Goal: Task Accomplishment & Management: Manage account settings

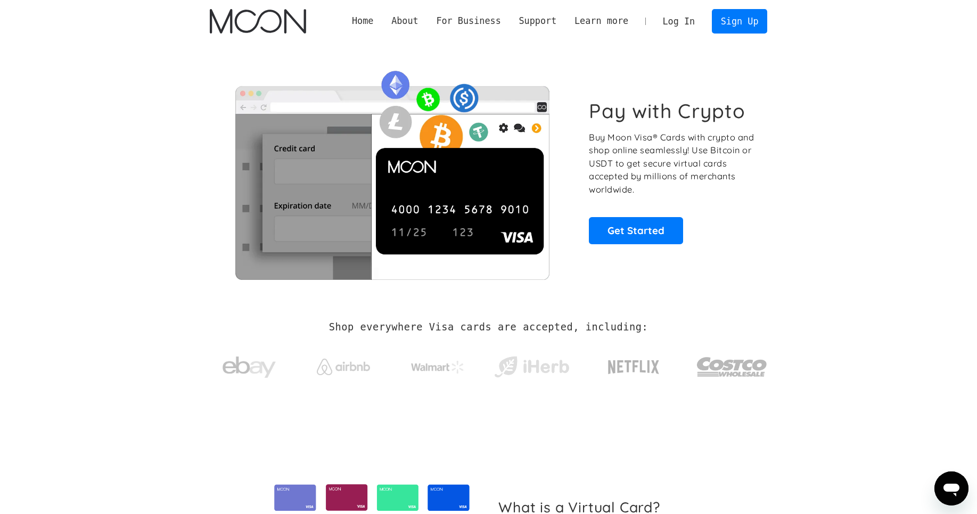
scroll to position [267, 0]
click at [647, 236] on link "Get Started" at bounding box center [636, 230] width 94 height 27
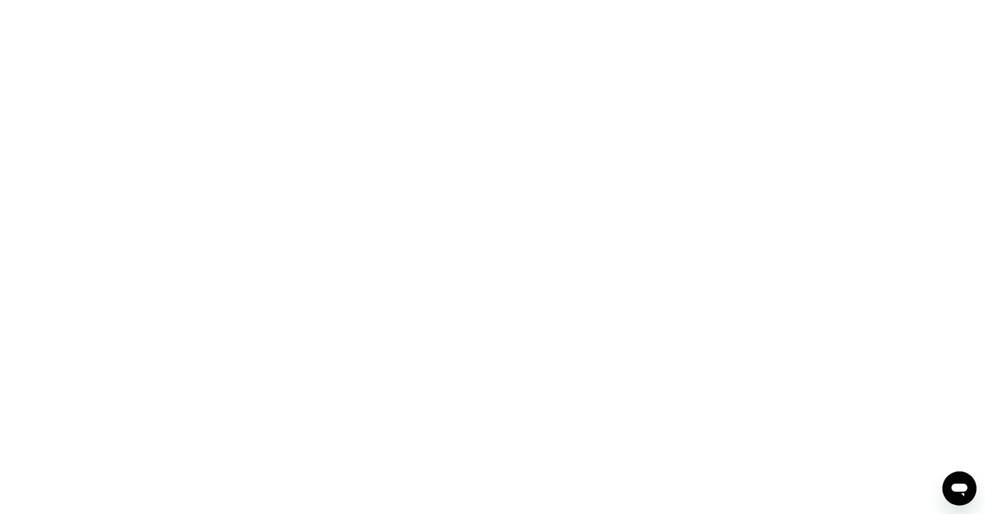
scroll to position [267, 0]
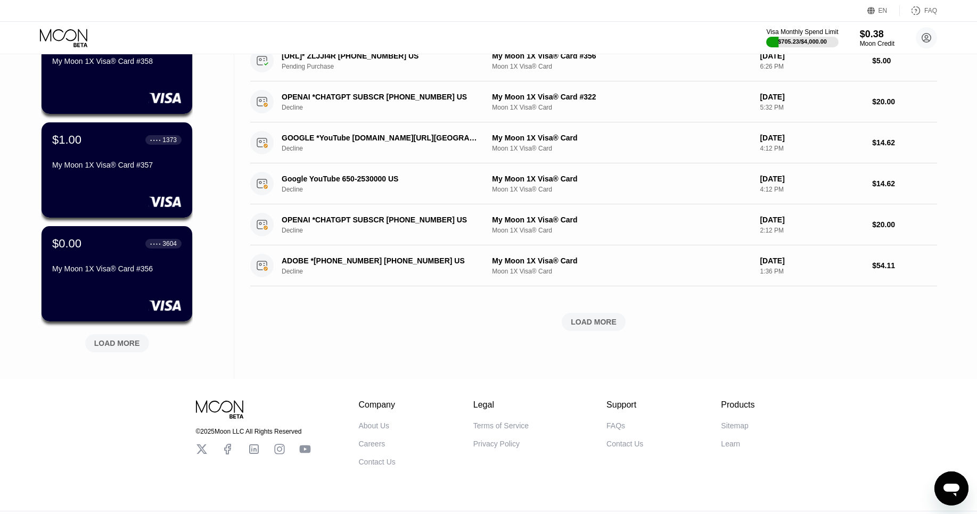
scroll to position [343, 0]
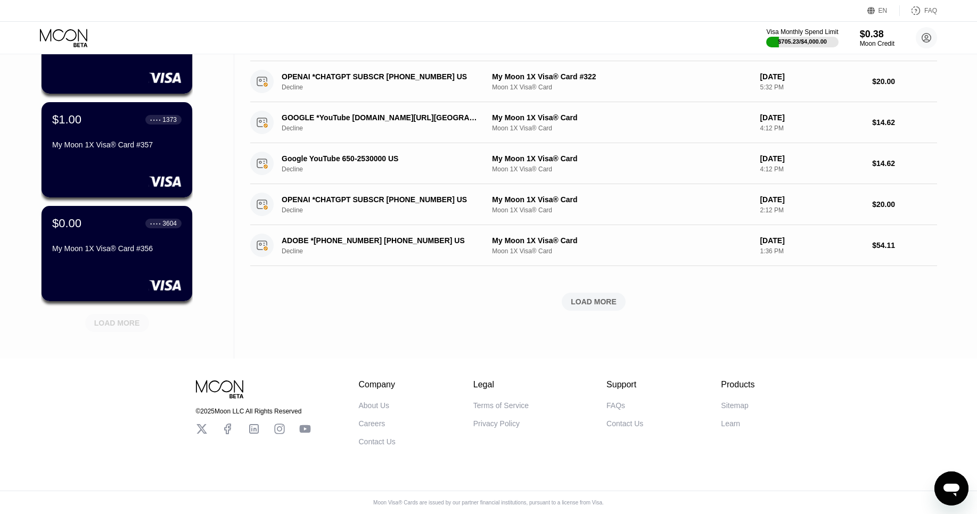
click at [127, 321] on div "LOAD MORE" at bounding box center [117, 323] width 46 height 10
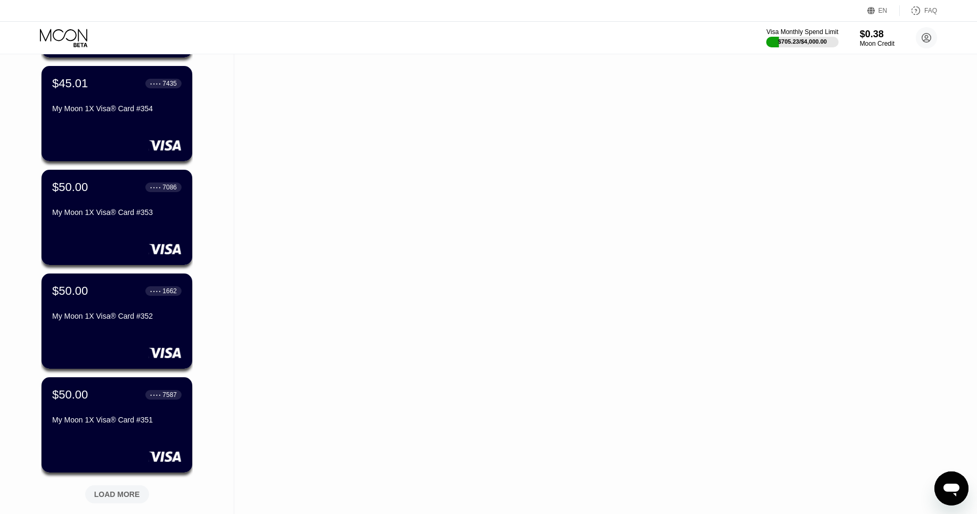
scroll to position [695, 0]
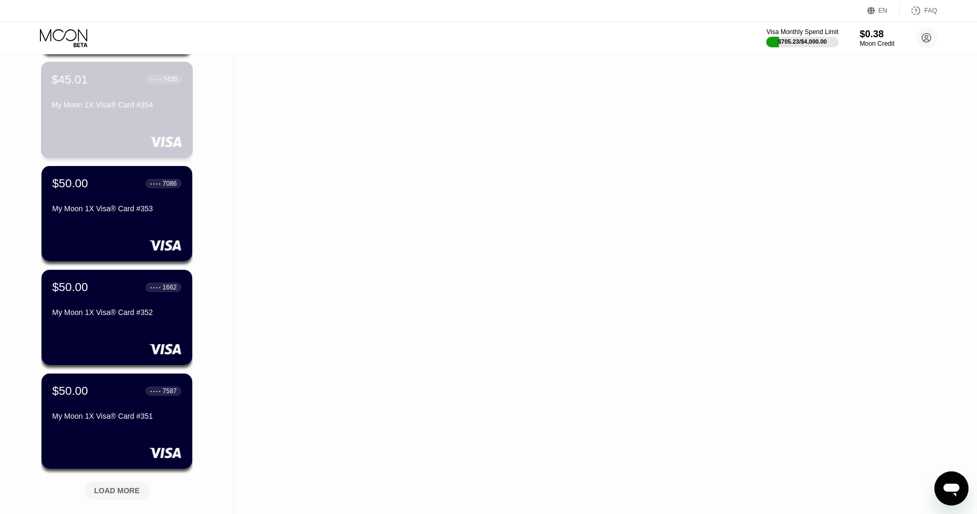
click at [117, 104] on div "My Moon 1X Visa® Card #354" at bounding box center [117, 105] width 130 height 9
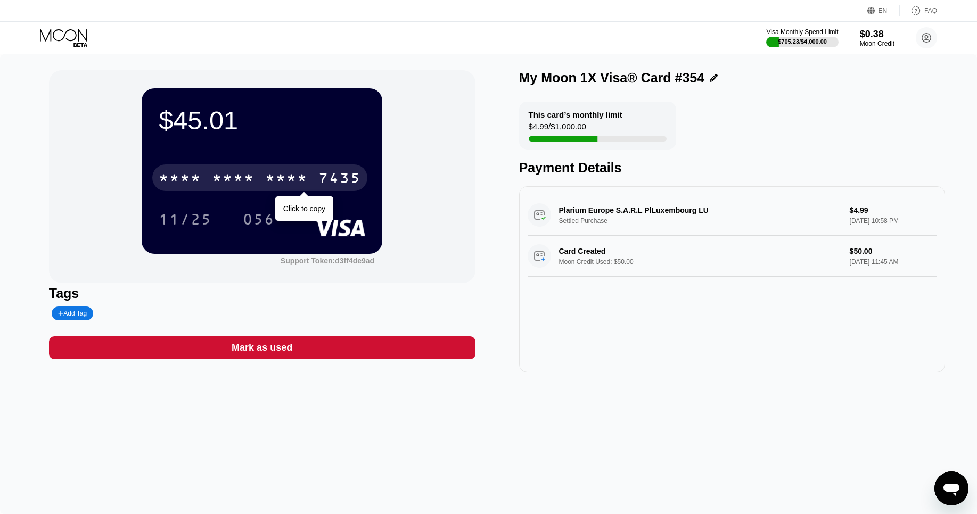
click at [280, 178] on div "* * * *" at bounding box center [286, 179] width 43 height 17
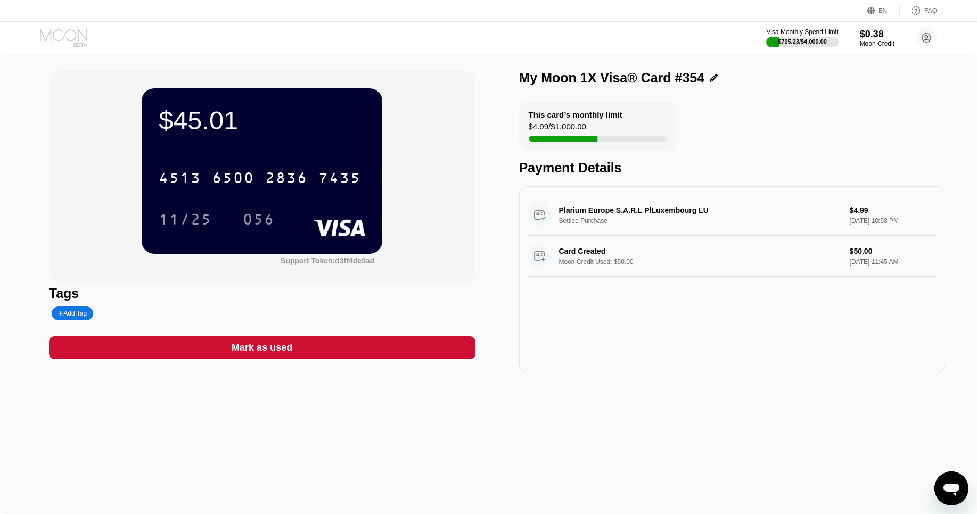
click at [56, 39] on icon at bounding box center [63, 35] width 47 height 12
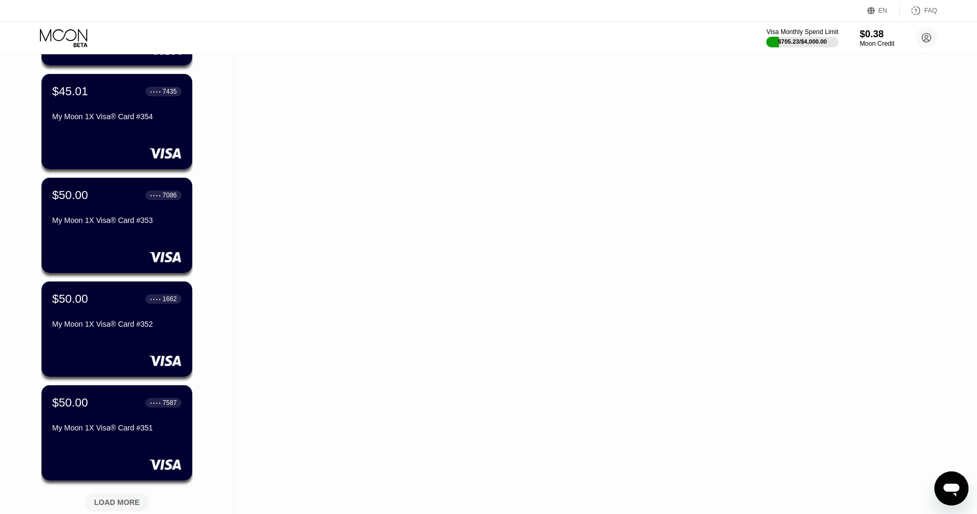
scroll to position [863, 0]
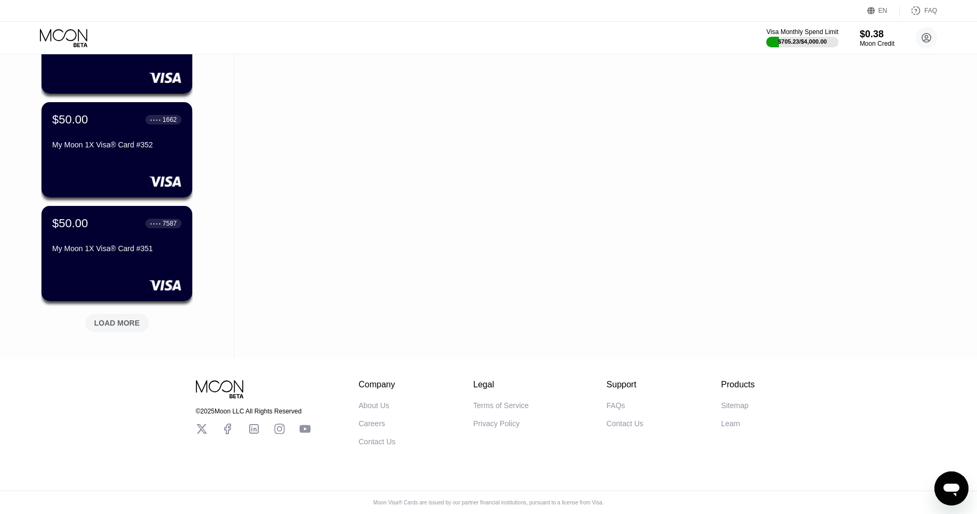
click at [137, 317] on div "LOAD MORE" at bounding box center [117, 323] width 64 height 18
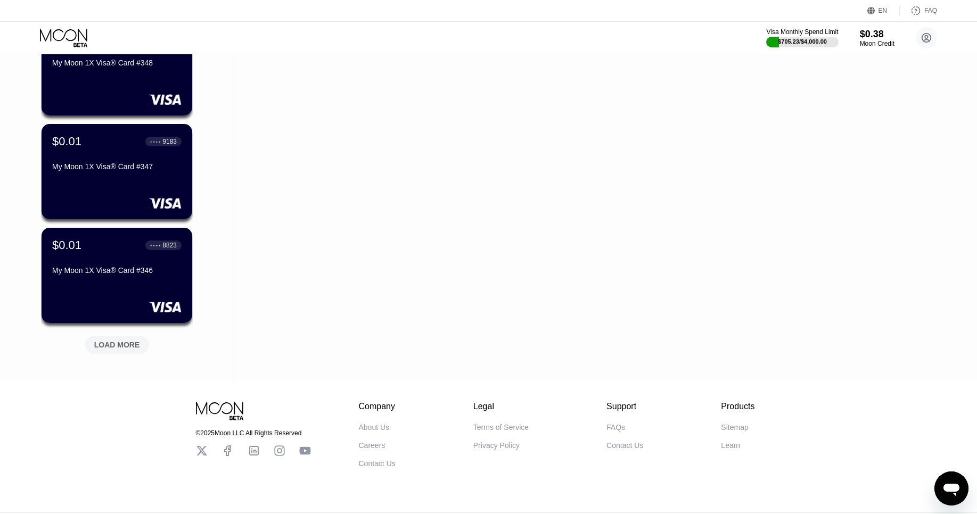
scroll to position [1363, 0]
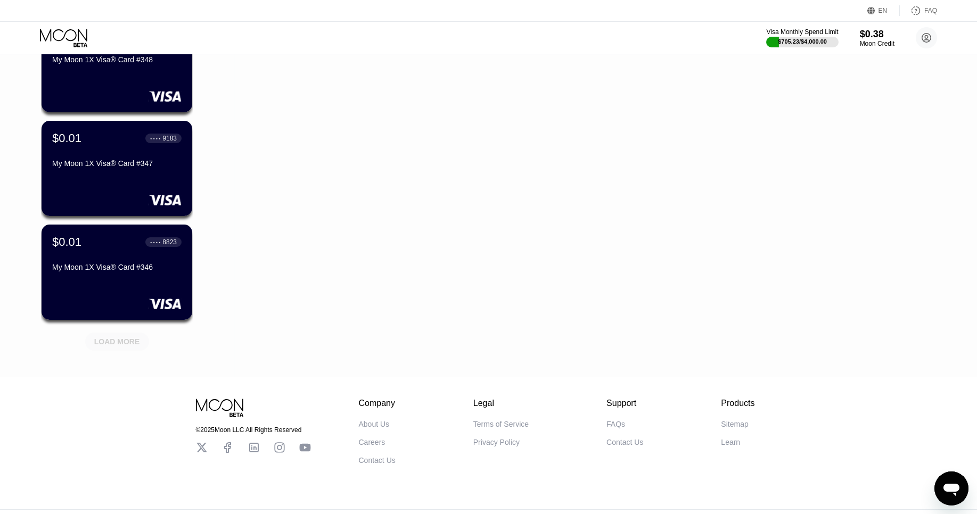
click at [126, 343] on div "LOAD MORE" at bounding box center [117, 342] width 46 height 10
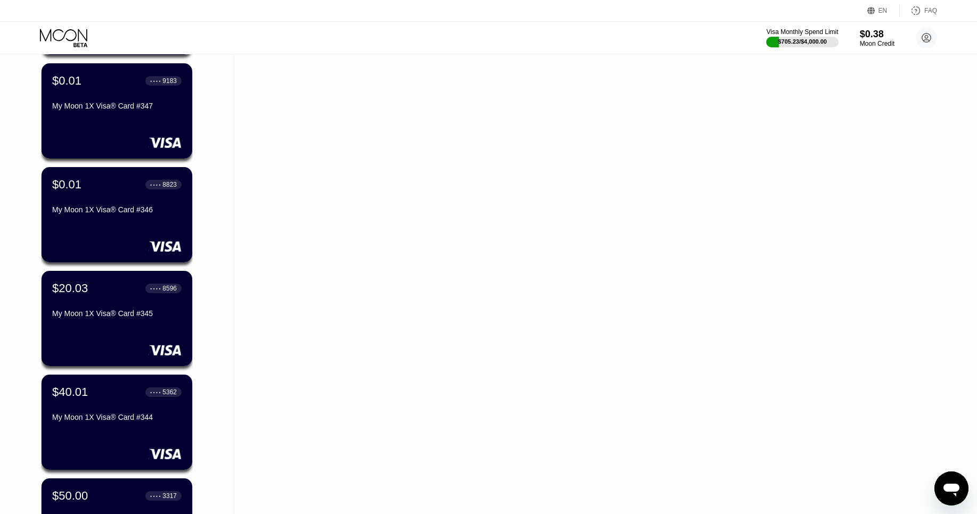
scroll to position [1448, 0]
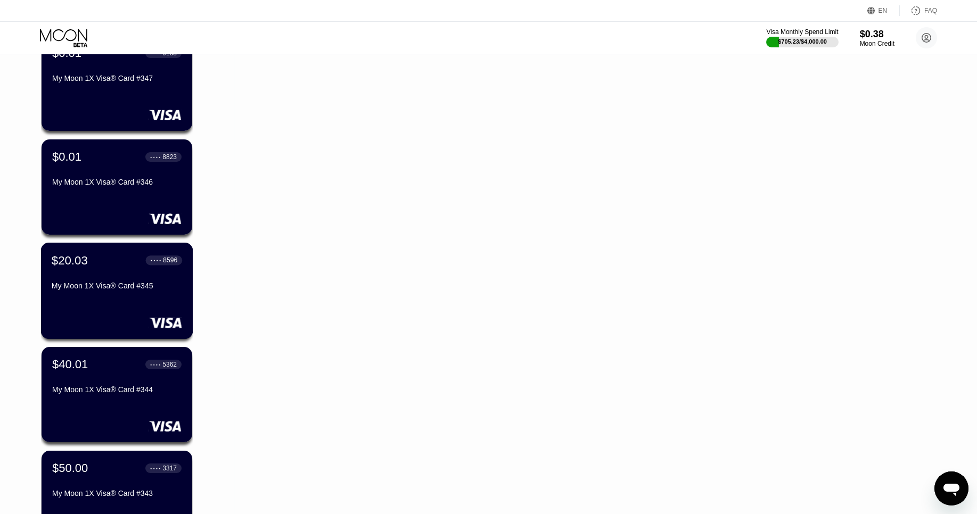
click at [103, 271] on div "$20.03 ● ● ● ● 8596 My Moon 1X Visa® Card #345" at bounding box center [117, 273] width 130 height 41
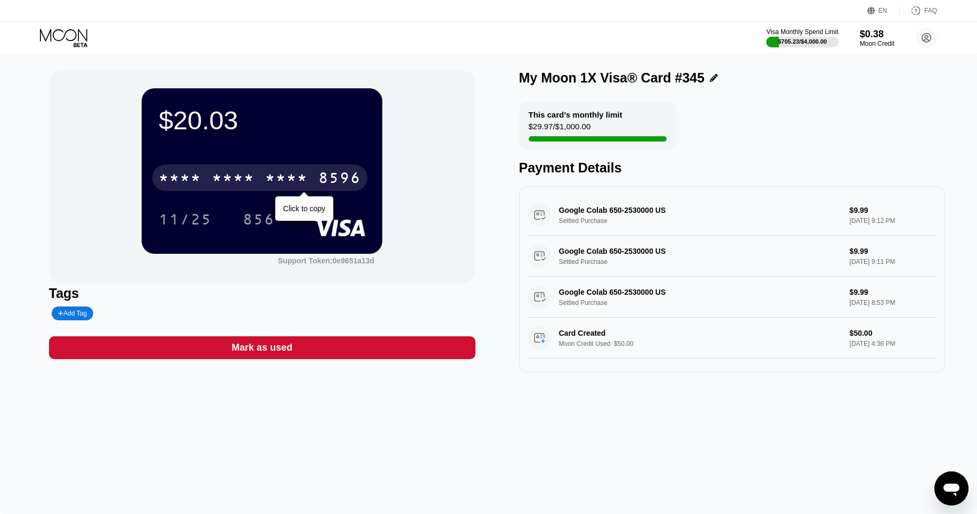
click at [241, 179] on div "* * * *" at bounding box center [233, 179] width 43 height 17
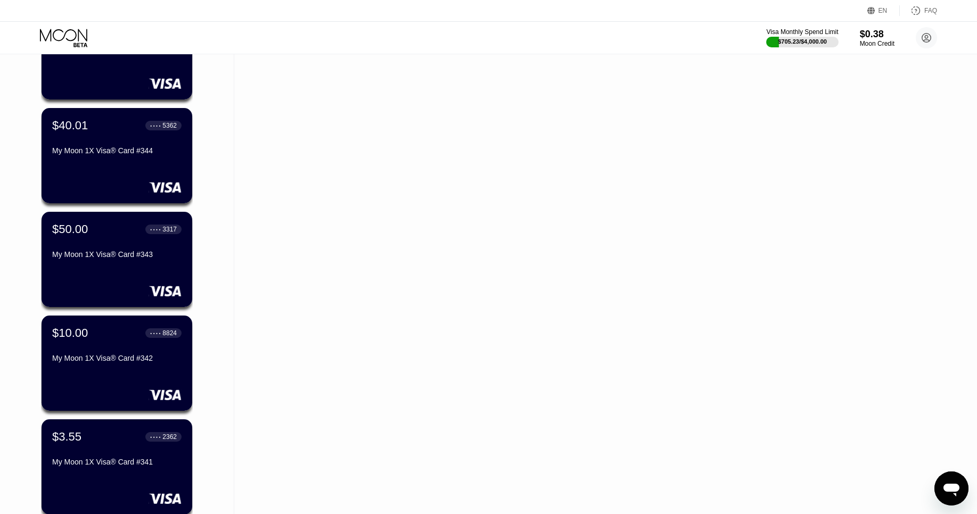
scroll to position [1681, 0]
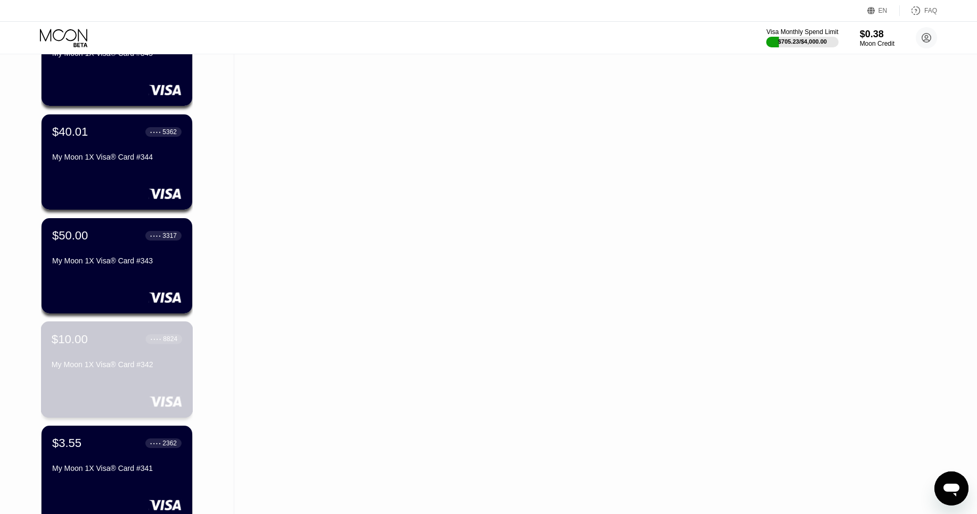
click at [108, 337] on div "$10.00 ● ● ● ● 8824" at bounding box center [117, 339] width 130 height 14
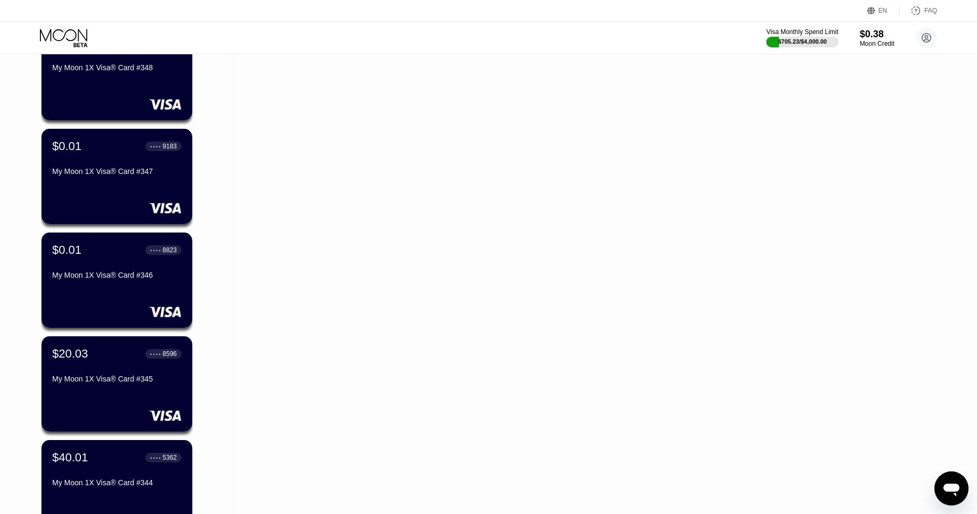
scroll to position [1901, 0]
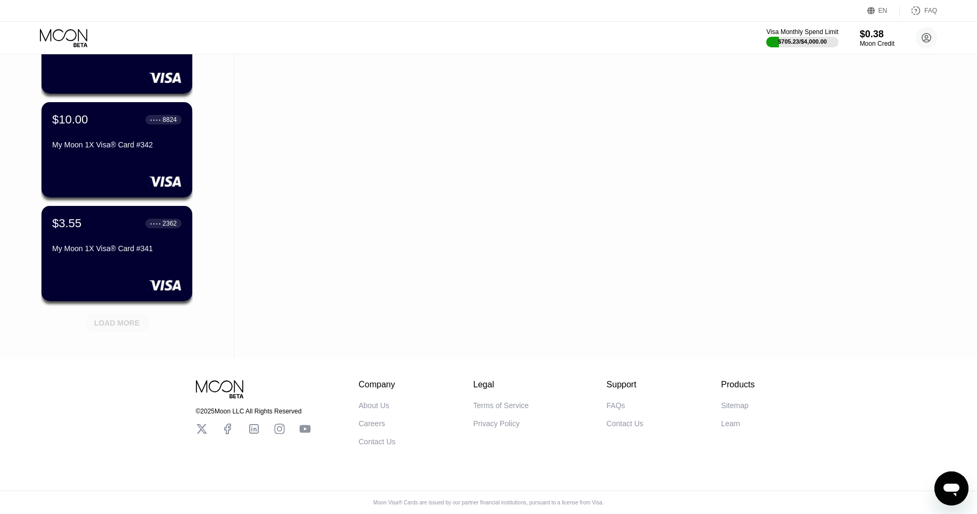
click at [118, 327] on div "LOAD MORE" at bounding box center [117, 323] width 46 height 10
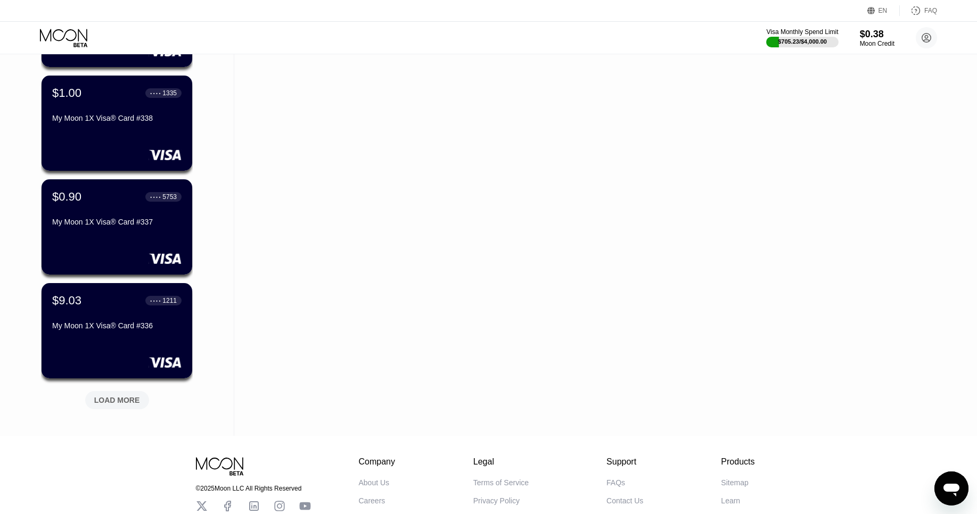
scroll to position [2361, 0]
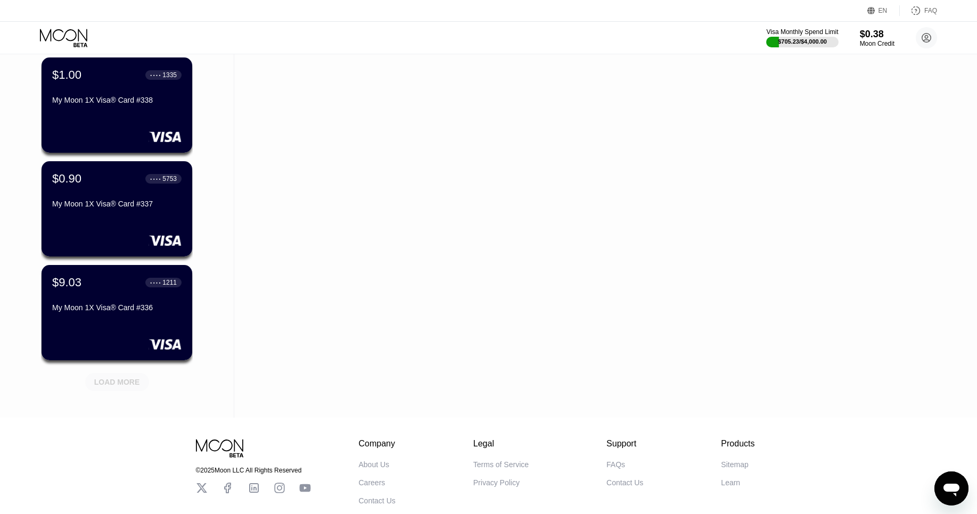
click at [121, 376] on div "LOAD MORE" at bounding box center [117, 382] width 64 height 18
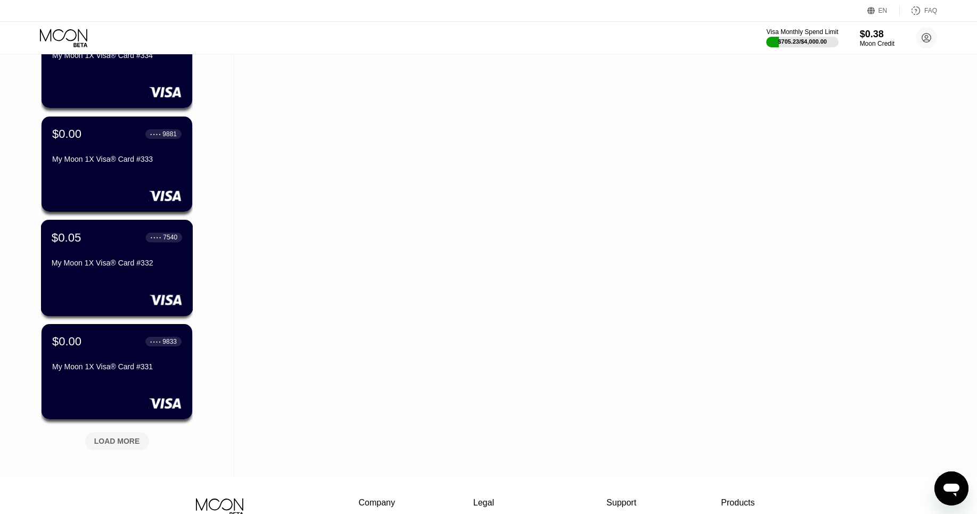
scroll to position [2827, 0]
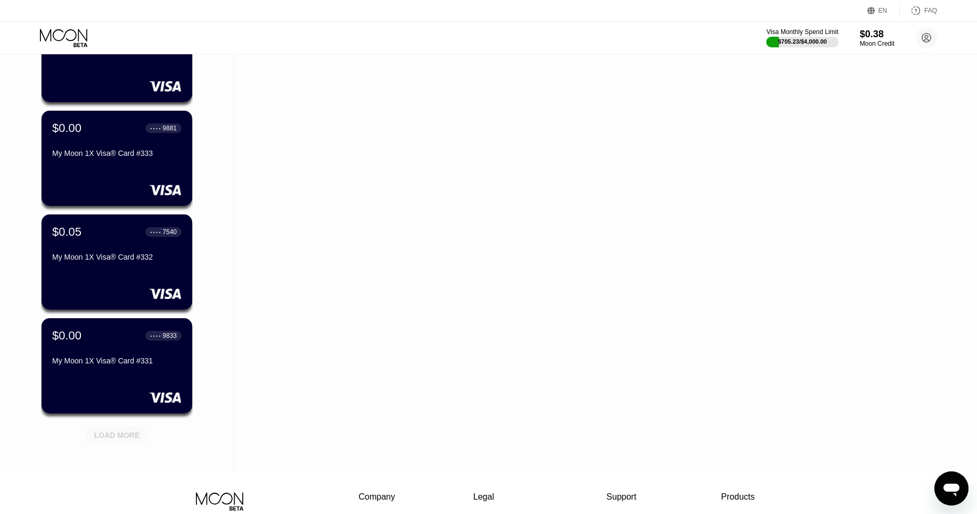
click at [121, 429] on div "LOAD MORE" at bounding box center [117, 435] width 64 height 18
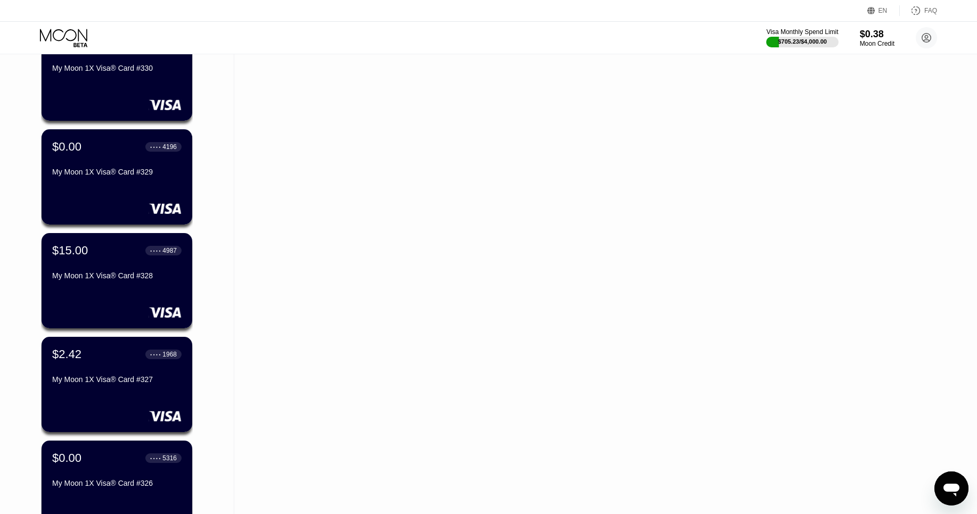
scroll to position [3248, 0]
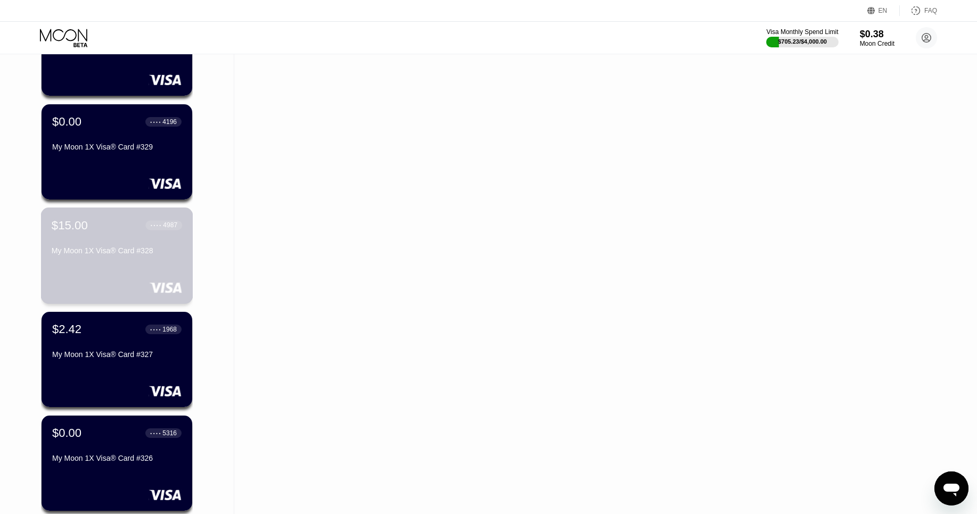
click at [94, 234] on div "$15.00 ● ● ● ● 4987 My Moon 1X Visa® Card #328" at bounding box center [117, 238] width 130 height 41
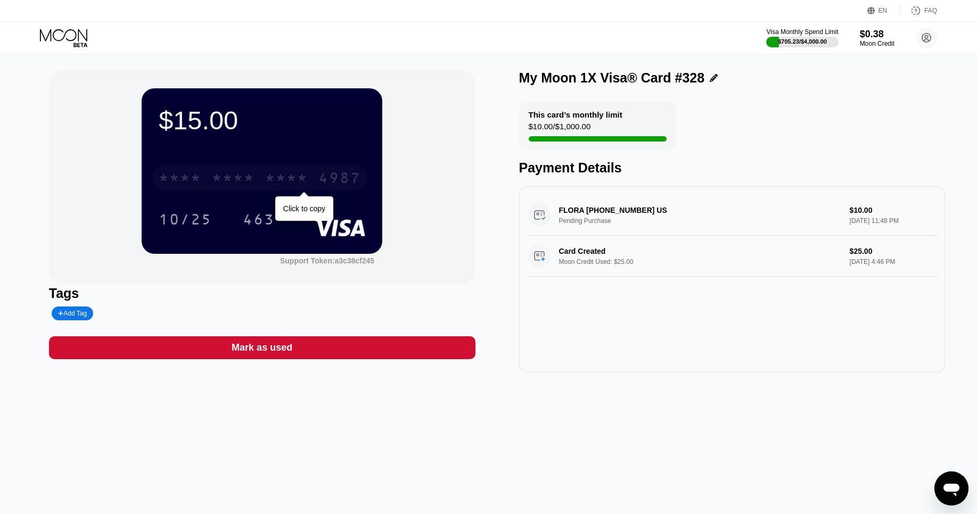
click at [267, 181] on div "* * * *" at bounding box center [286, 179] width 43 height 17
click at [72, 32] on icon at bounding box center [65, 38] width 50 height 19
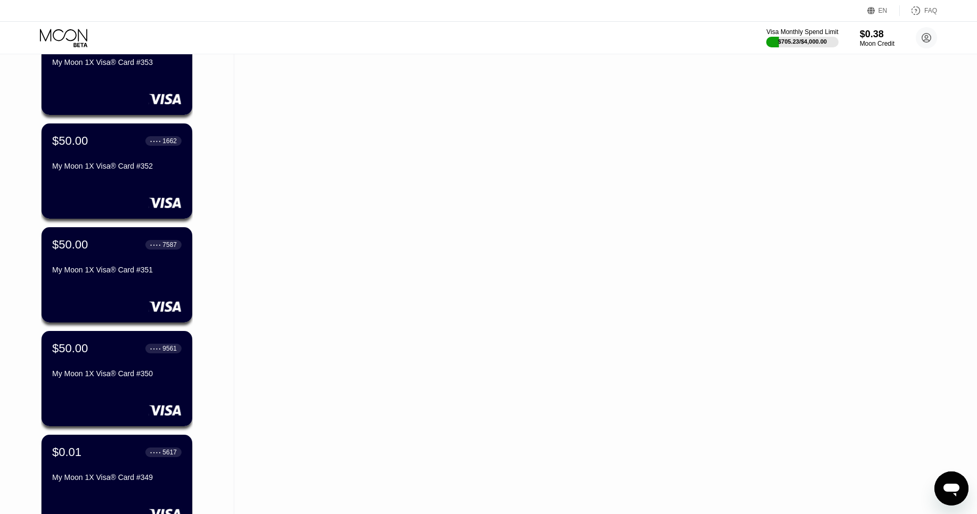
scroll to position [950, 0]
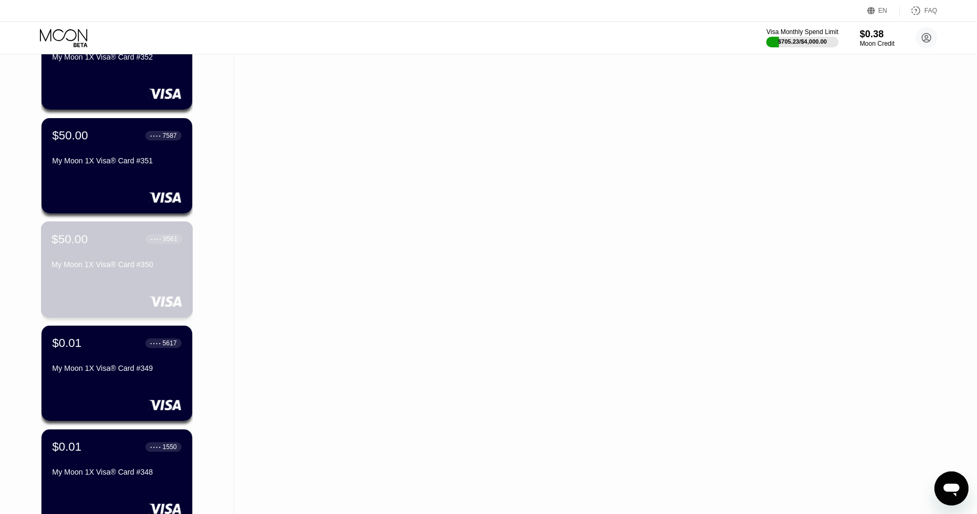
click at [112, 262] on div "My Moon 1X Visa® Card #350" at bounding box center [117, 264] width 130 height 9
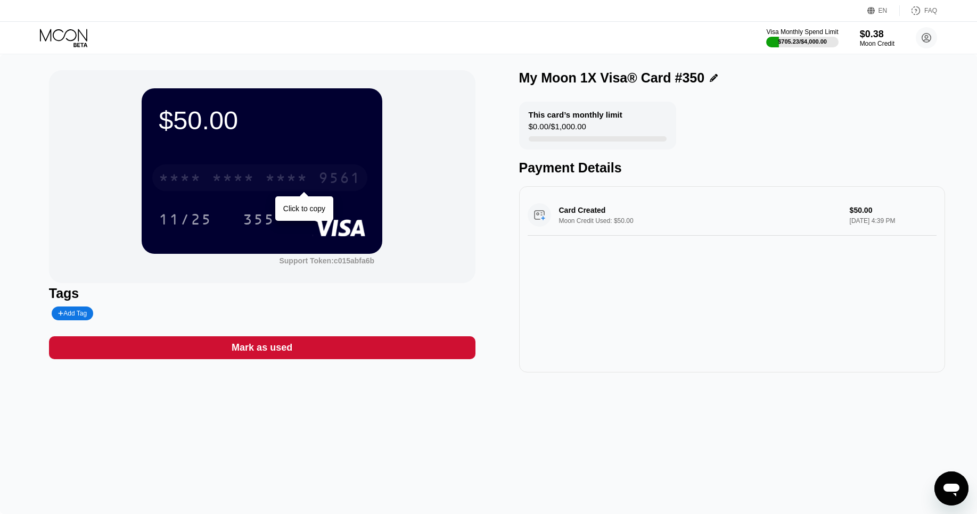
click at [294, 186] on div "* * * *" at bounding box center [286, 179] width 43 height 17
click at [290, 180] on div "2556" at bounding box center [286, 179] width 43 height 17
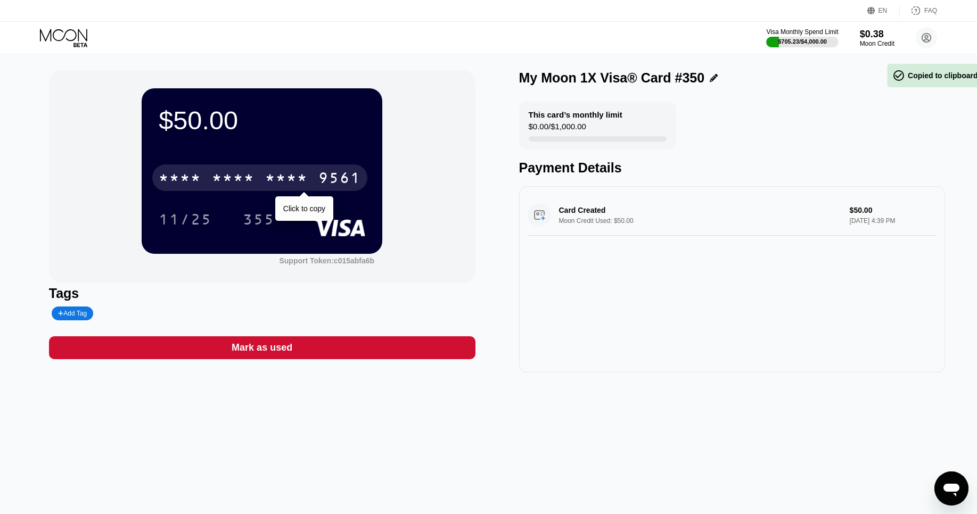
click at [290, 180] on div "* * * *" at bounding box center [286, 179] width 43 height 17
